Goal: Transaction & Acquisition: Purchase product/service

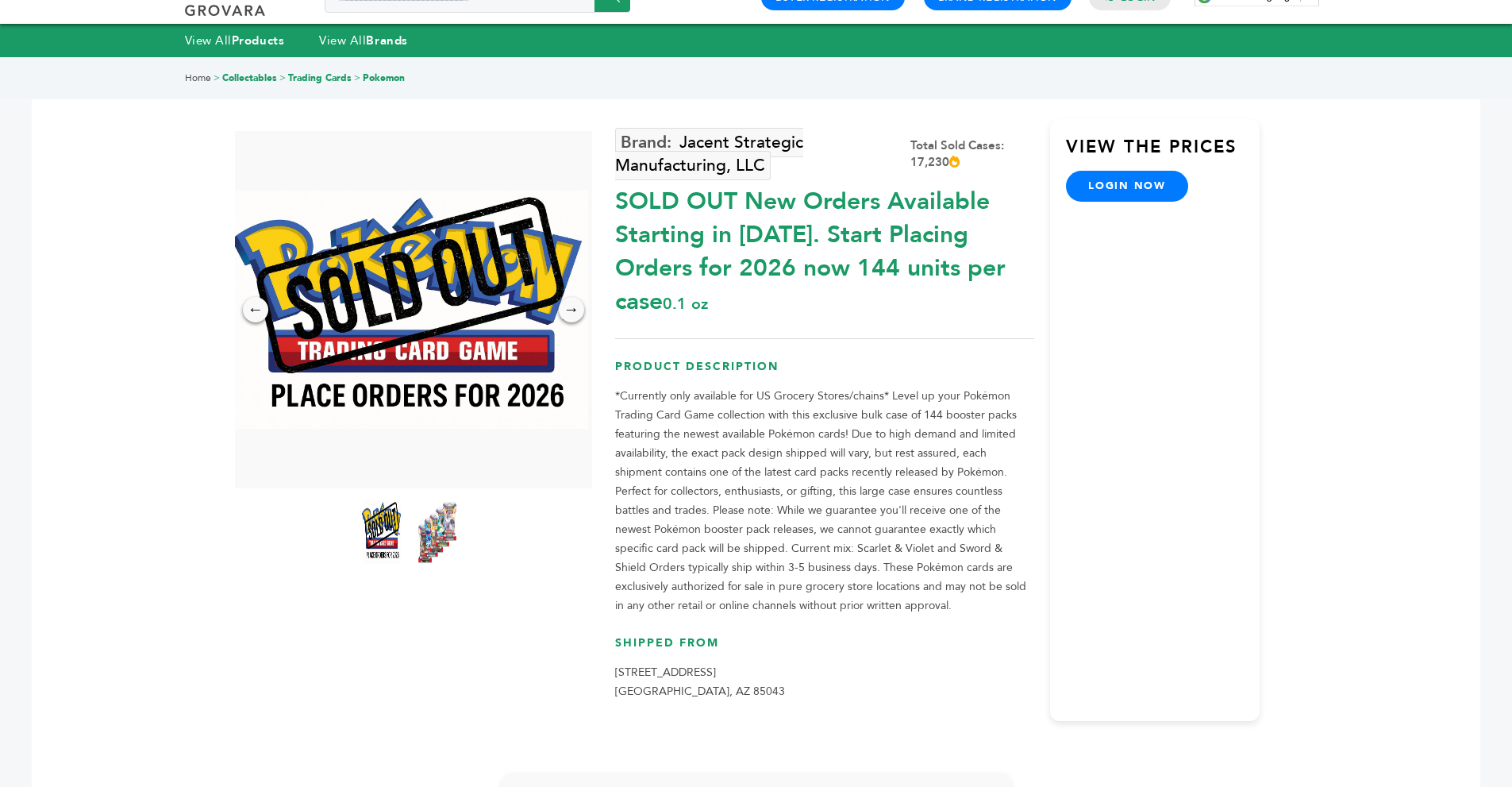
click at [431, 539] on img at bounding box center [437, 531] width 44 height 70
click at [439, 531] on img at bounding box center [437, 531] width 44 height 70
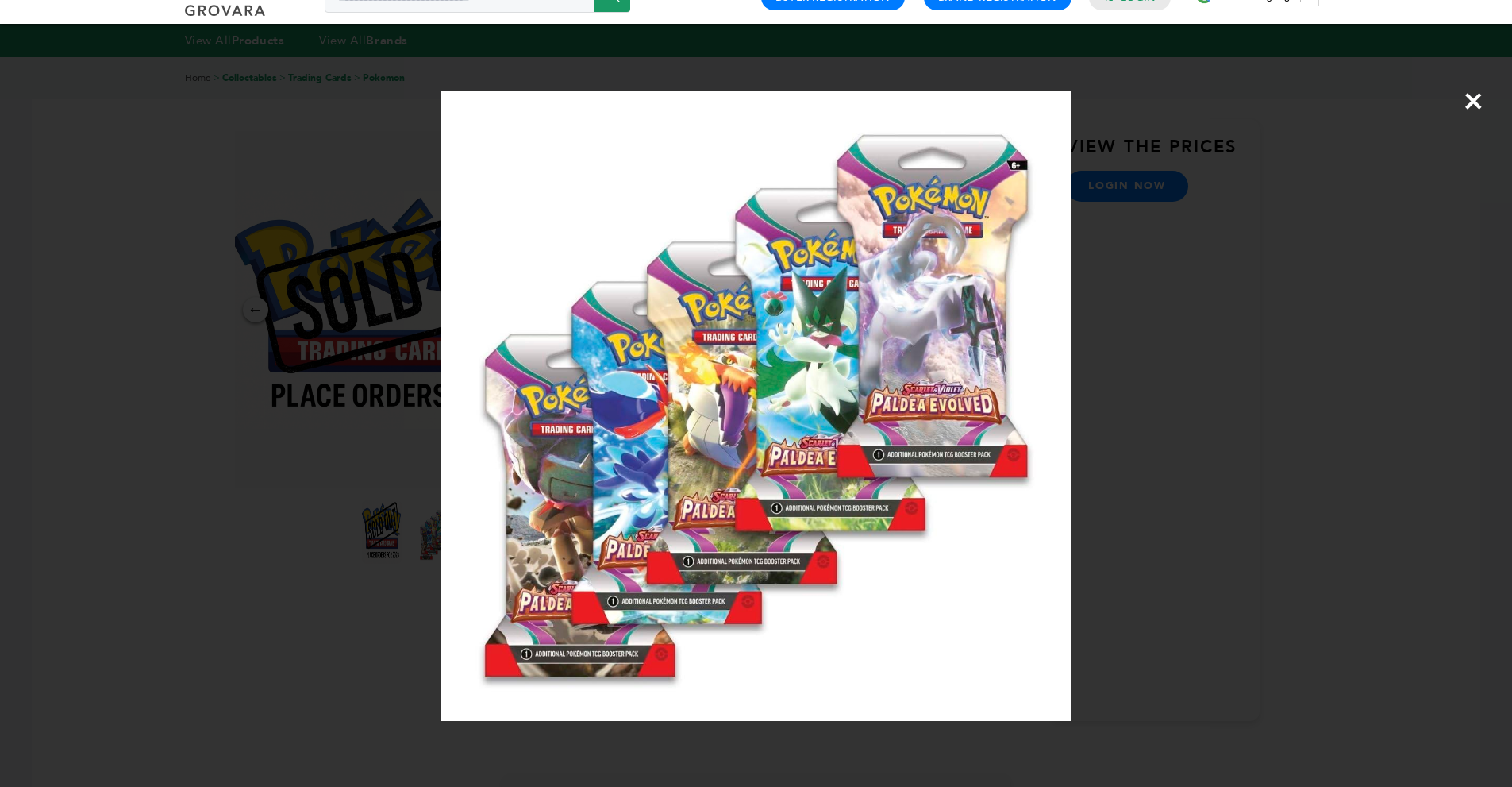
click at [1474, 99] on span "×" at bounding box center [1473, 101] width 21 height 44
click at [1474, 99] on div "Home > Collectables > Trading Cards > Pokemon" at bounding box center [756, 79] width 1512 height 42
